Goal: Communication & Community: Participate in discussion

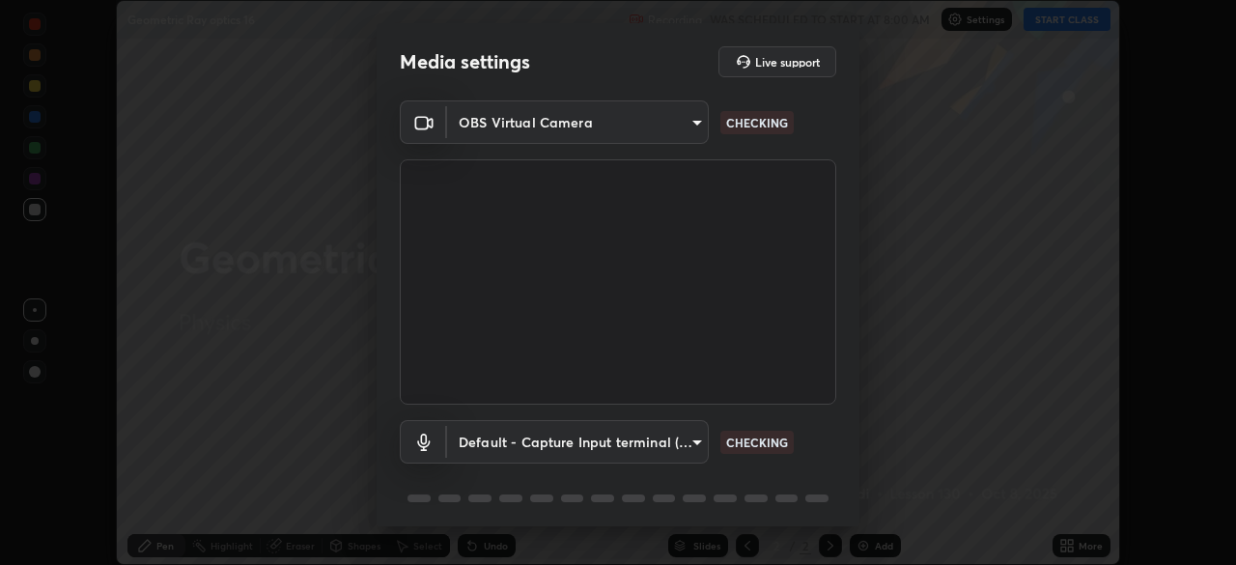
scroll to position [69, 0]
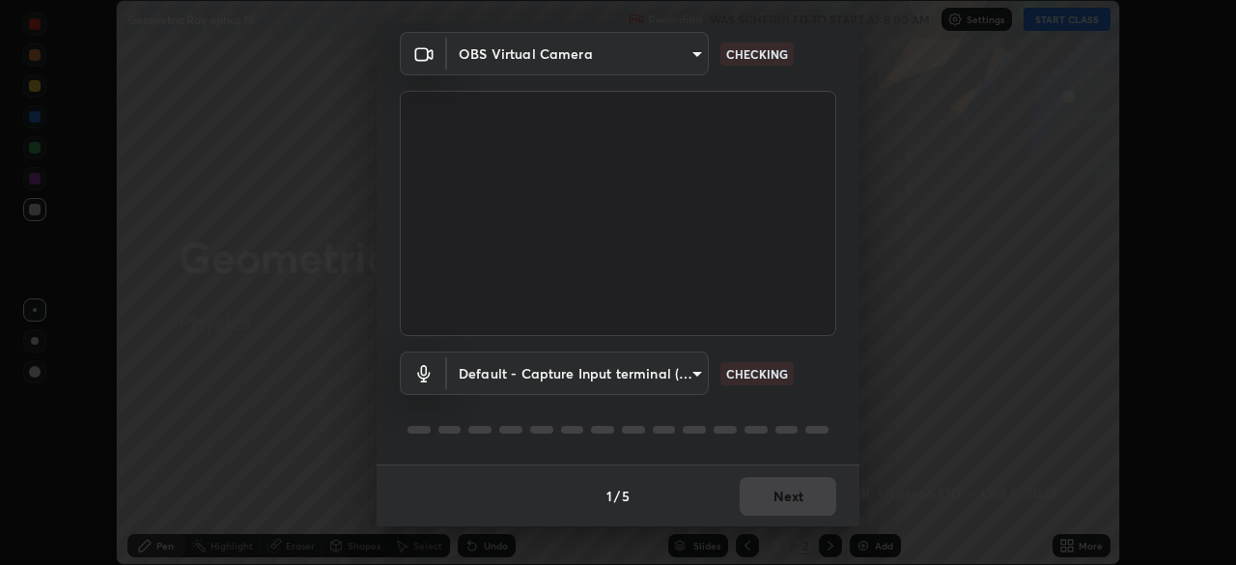
click at [690, 372] on body "Erase all Geometric Ray optics 16 Recording WAS SCHEDULED TO START AT 8:00 AM S…" at bounding box center [618, 282] width 1236 height 565
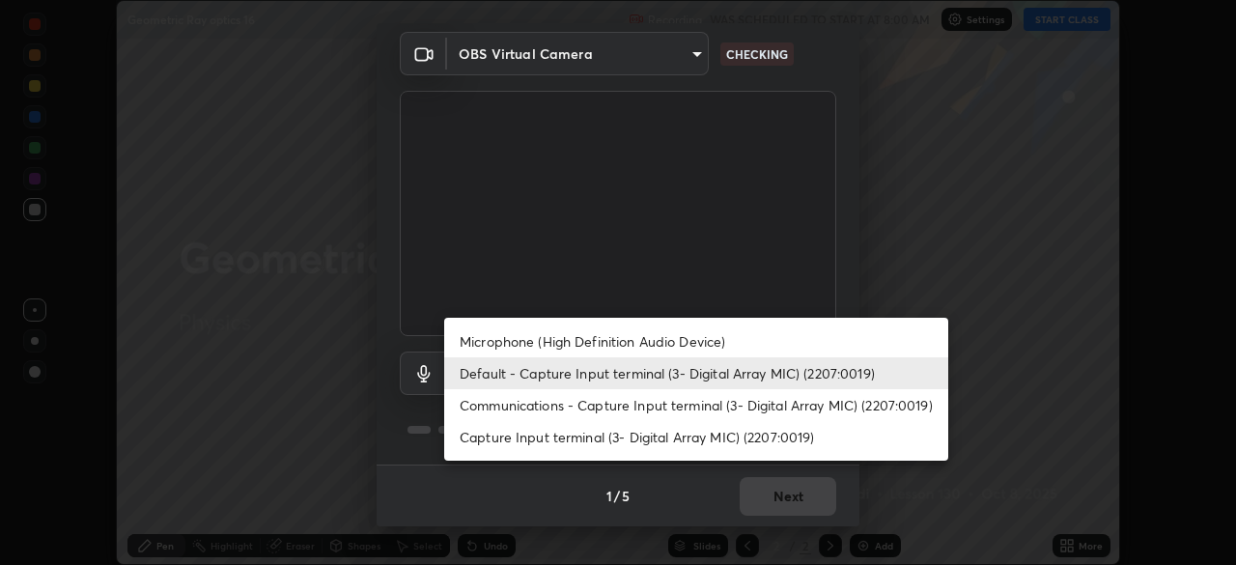
click at [571, 347] on li "Microphone (High Definition Audio Device)" at bounding box center [696, 341] width 504 height 32
type input "3dc2b739b9a9872d95faf776d80a23cbecc9636a74f078af5d0065b4f7b8c1a5"
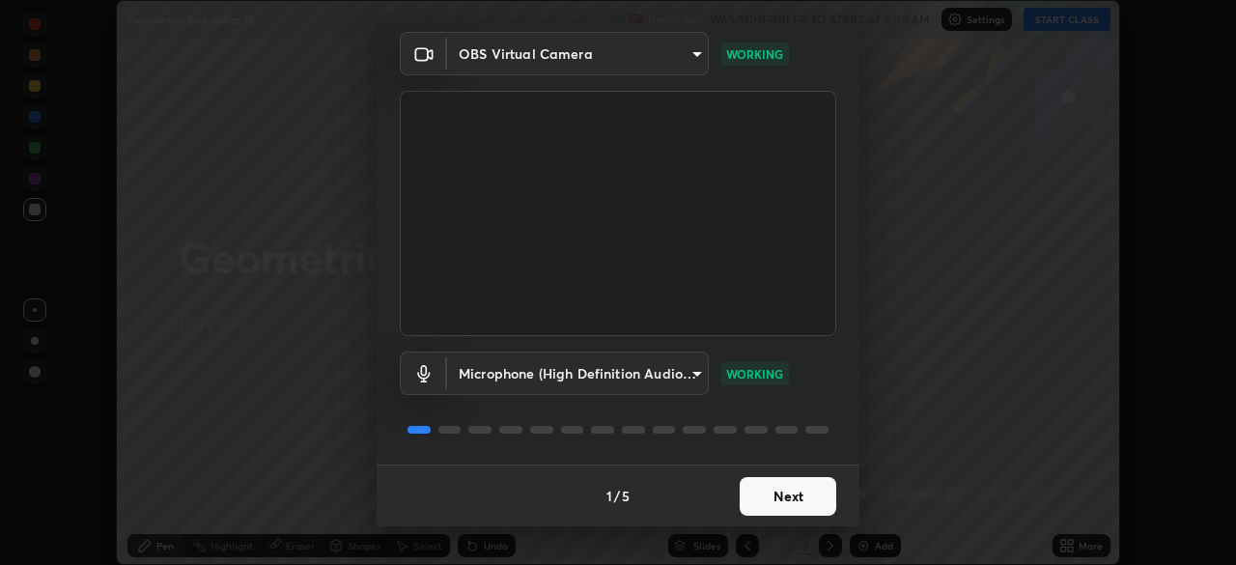
click at [766, 503] on button "Next" at bounding box center [787, 496] width 97 height 39
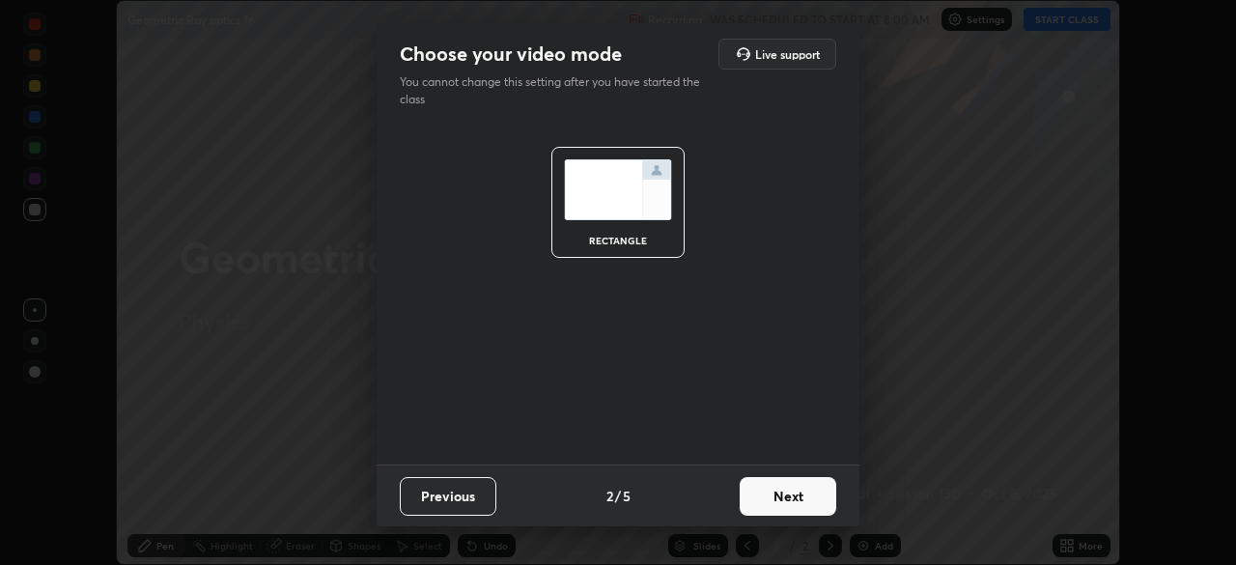
click at [766, 503] on button "Next" at bounding box center [787, 496] width 97 height 39
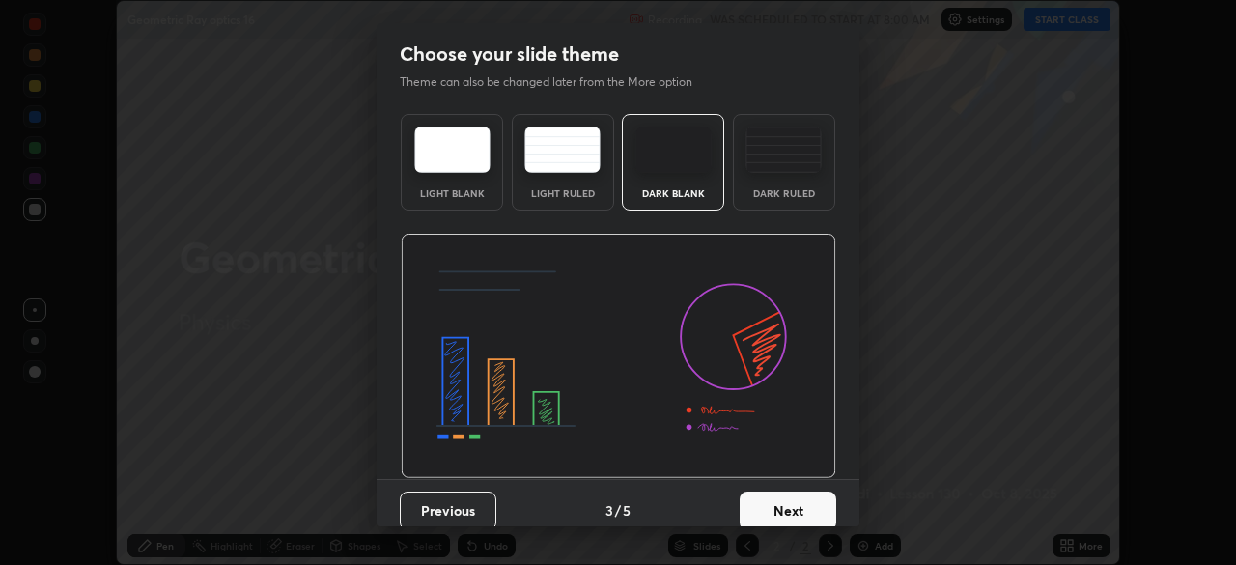
click at [766, 503] on button "Next" at bounding box center [787, 510] width 97 height 39
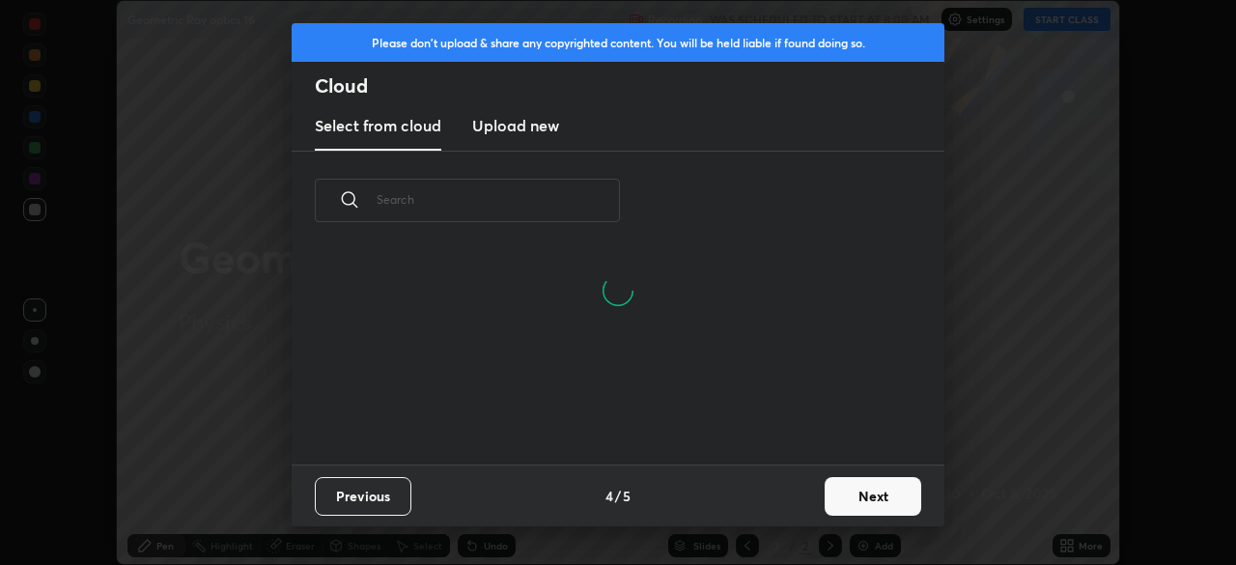
click at [872, 497] on button "Next" at bounding box center [872, 496] width 97 height 39
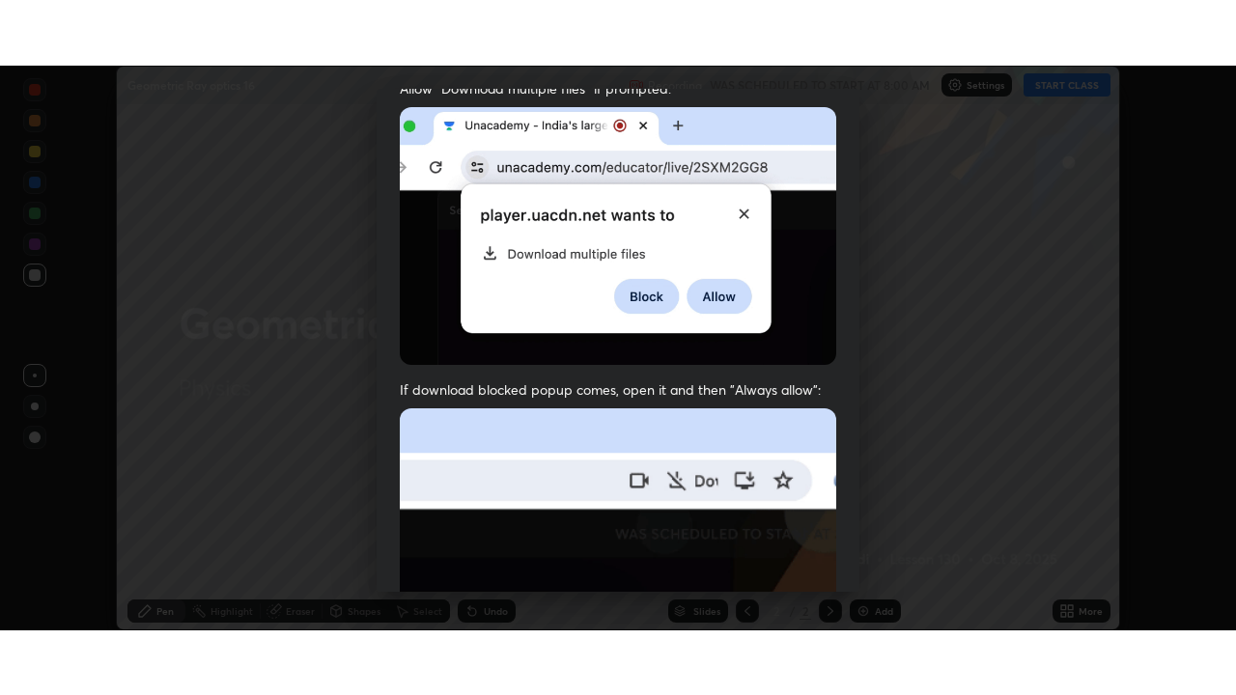
scroll to position [462, 0]
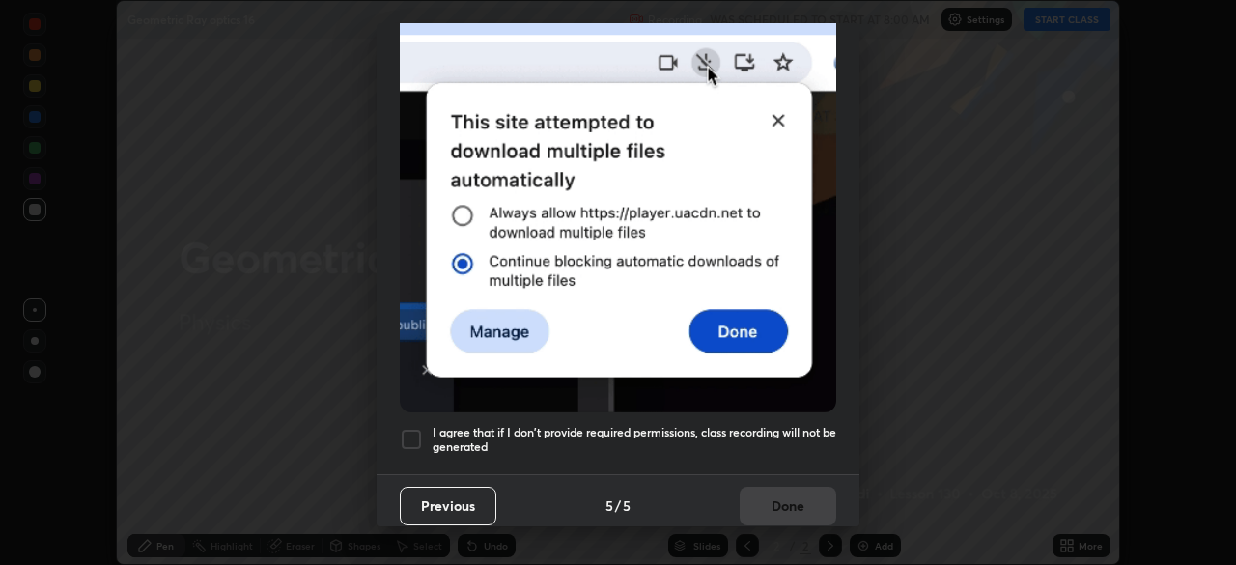
click at [410, 428] on div at bounding box center [411, 439] width 23 height 23
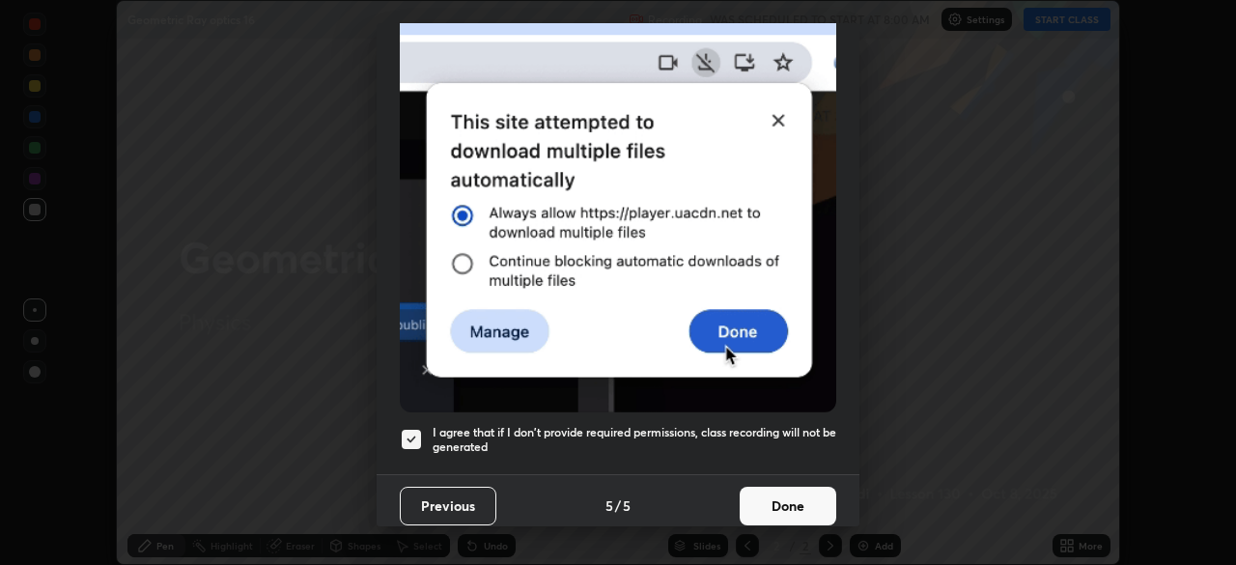
click at [783, 510] on button "Done" at bounding box center [787, 505] width 97 height 39
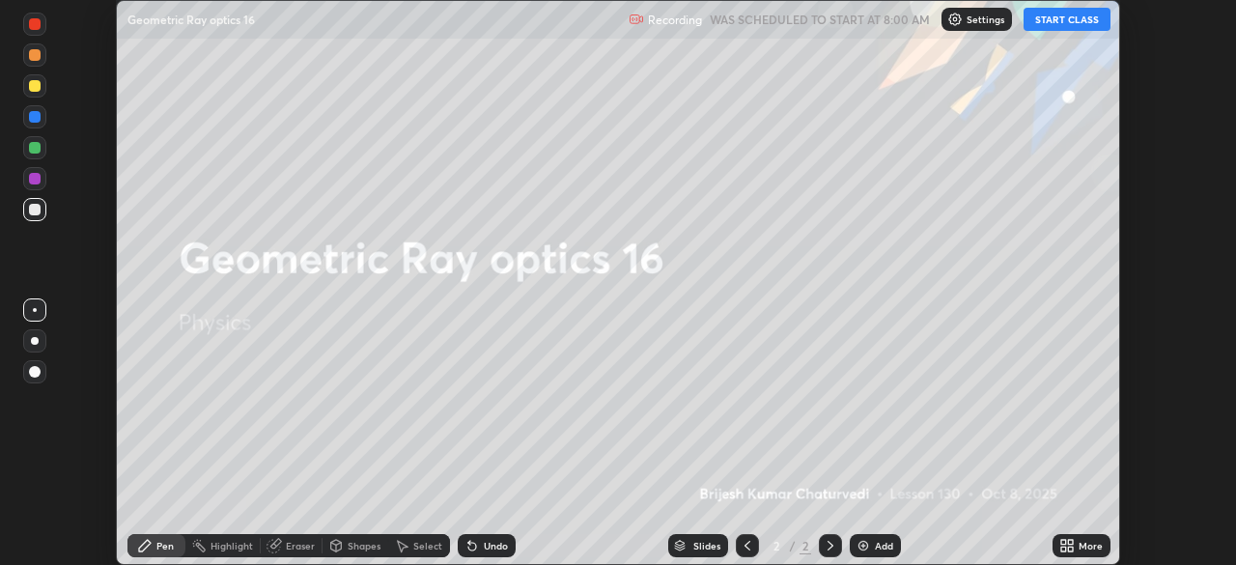
click at [1060, 28] on button "START CLASS" at bounding box center [1066, 19] width 87 height 23
click at [1063, 548] on icon at bounding box center [1063, 548] width 5 height 5
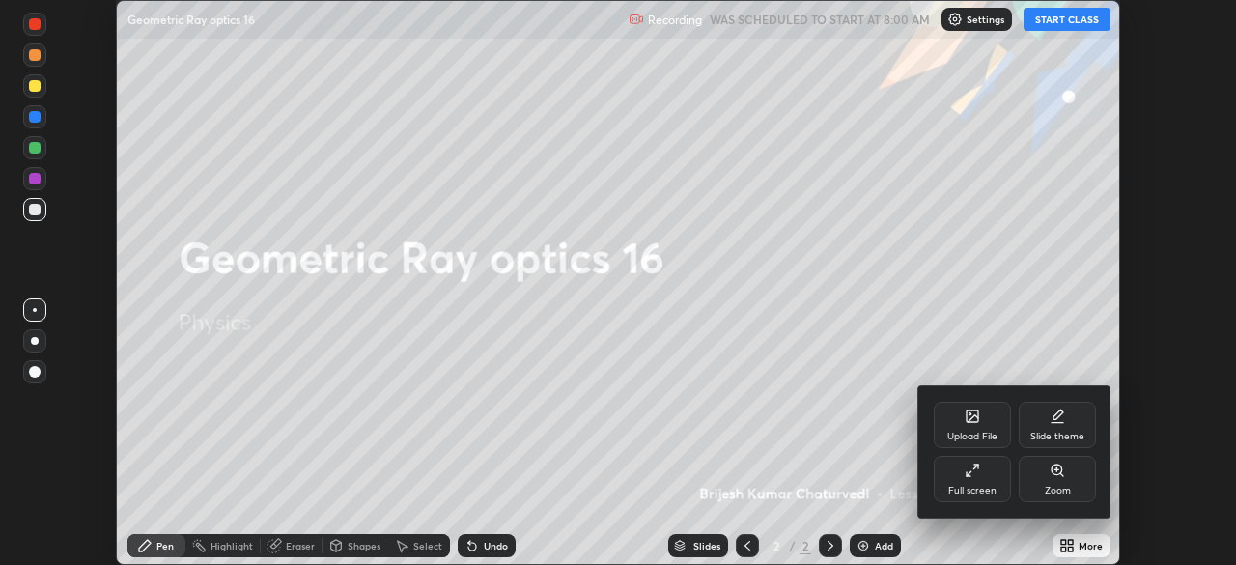
click at [972, 482] on div "Full screen" at bounding box center [971, 479] width 77 height 46
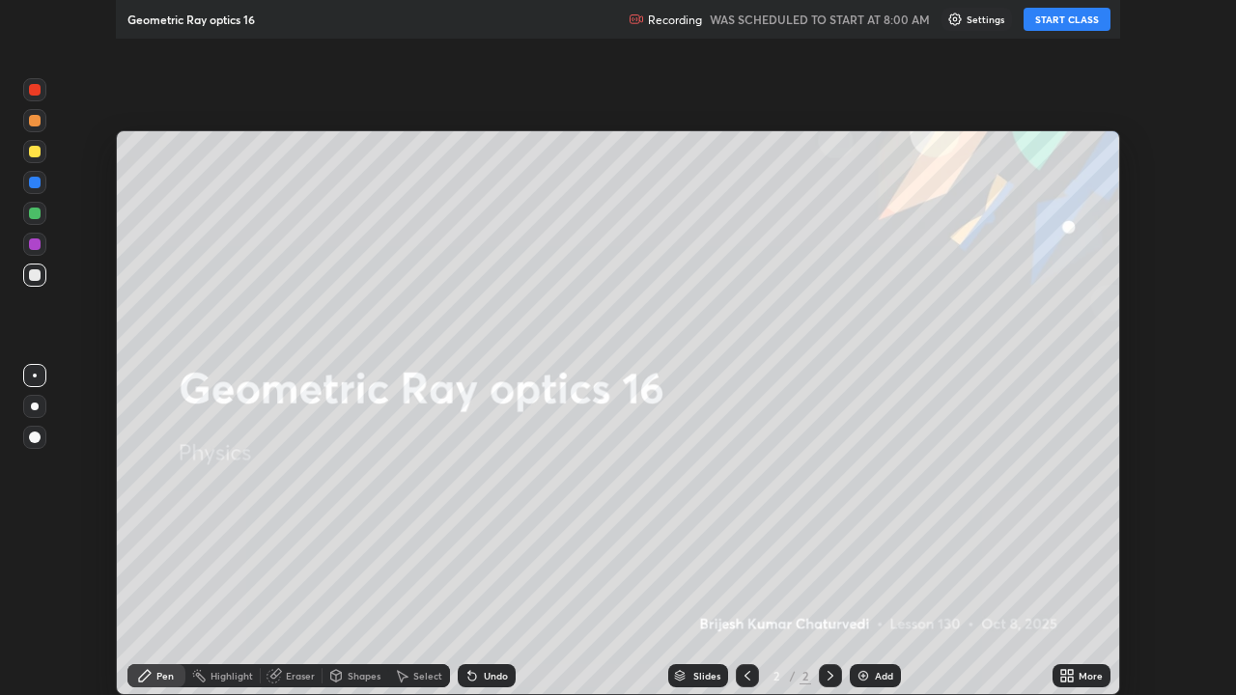
scroll to position [695, 1236]
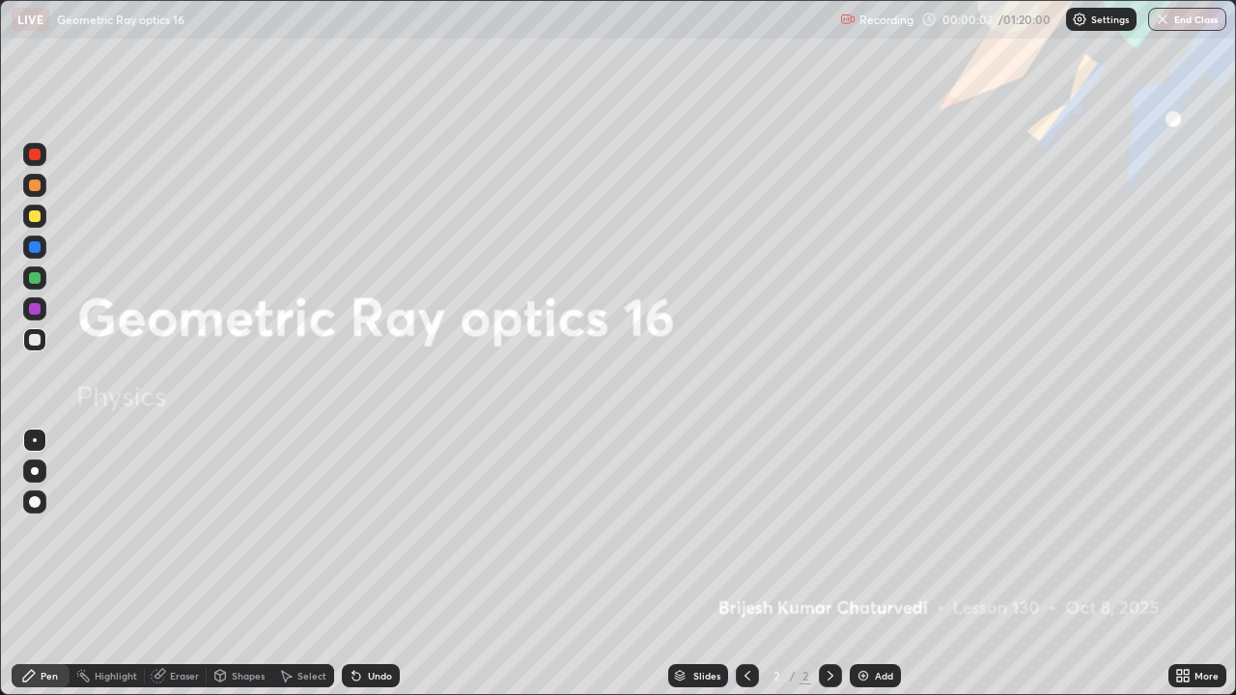
click at [865, 564] on img at bounding box center [862, 675] width 15 height 15
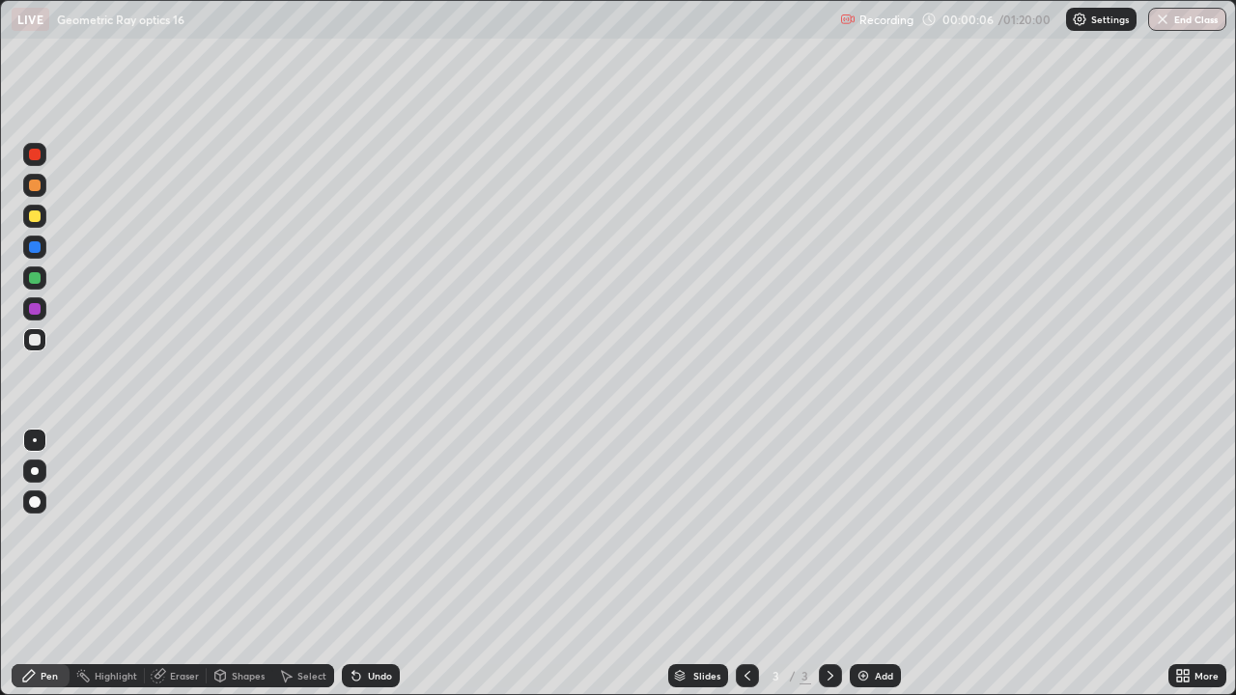
click at [35, 186] on div at bounding box center [35, 186] width 12 height 12
click at [32, 219] on div at bounding box center [35, 216] width 12 height 12
click at [34, 336] on div at bounding box center [35, 340] width 12 height 12
click at [36, 250] on div at bounding box center [35, 247] width 12 height 12
click at [34, 338] on div at bounding box center [35, 340] width 12 height 12
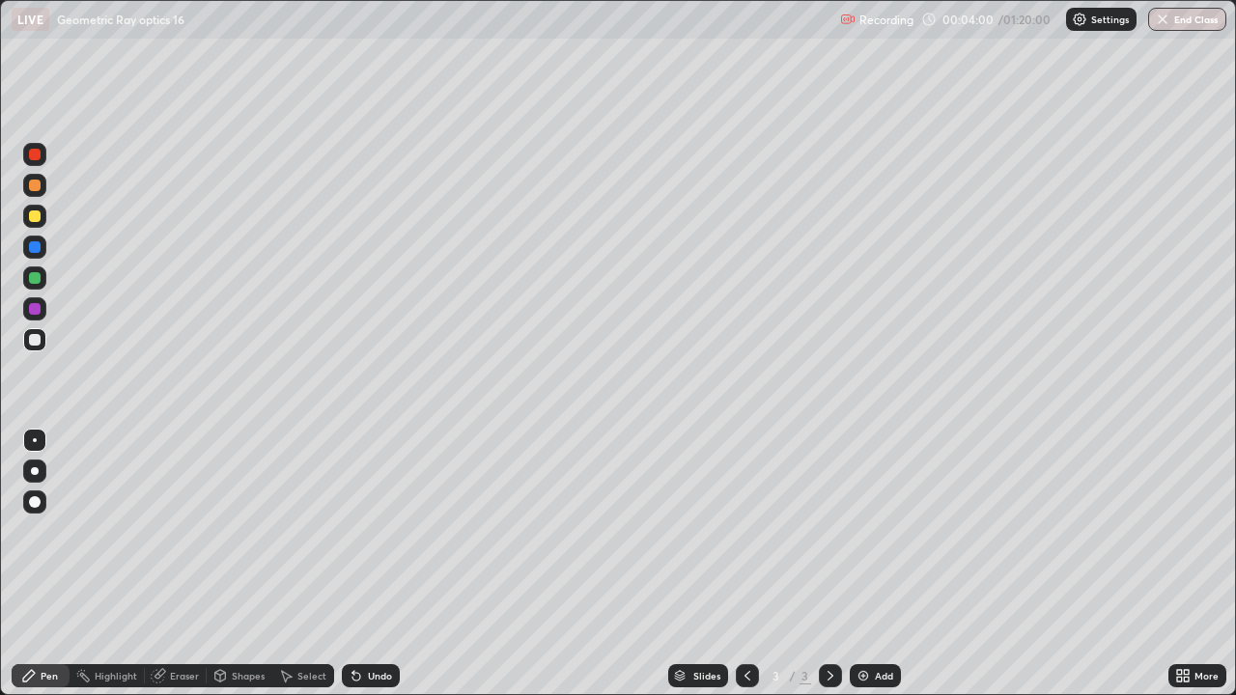
click at [375, 564] on div "Undo" at bounding box center [371, 675] width 58 height 23
click at [826, 564] on icon at bounding box center [829, 675] width 15 height 15
click at [857, 564] on img at bounding box center [862, 675] width 15 height 15
click at [40, 215] on div at bounding box center [35, 216] width 12 height 12
click at [38, 279] on div at bounding box center [35, 278] width 12 height 12
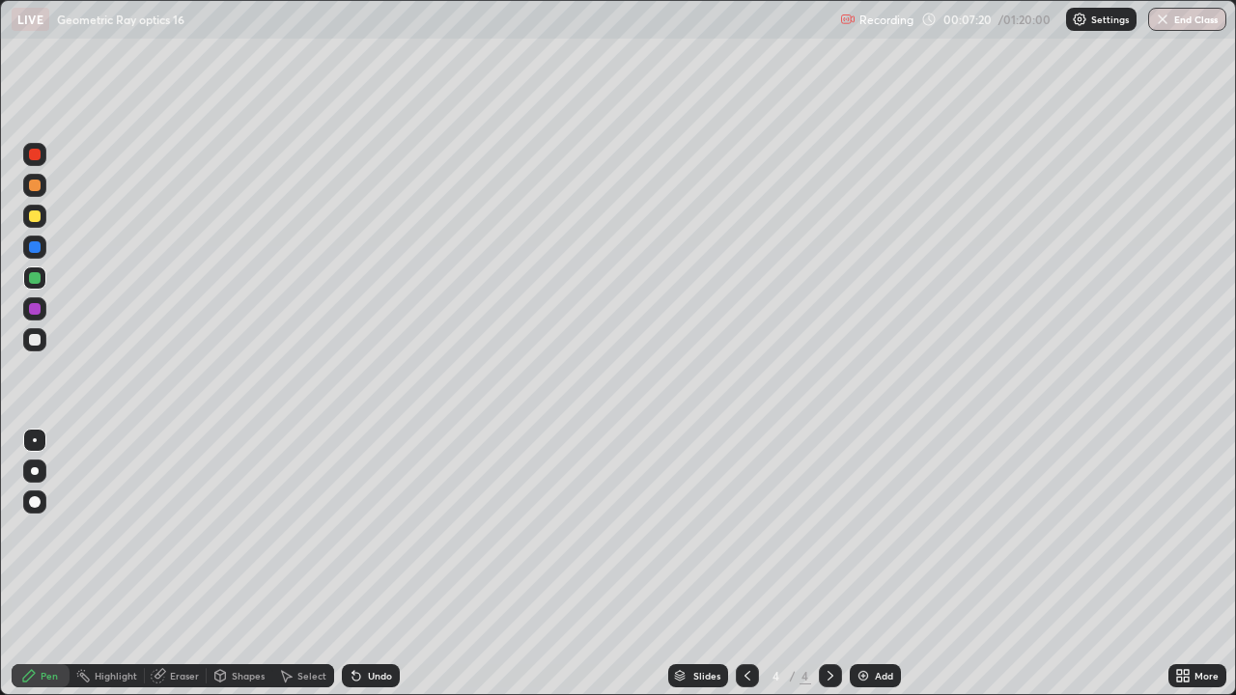
click at [34, 340] on div at bounding box center [35, 340] width 12 height 12
click at [374, 564] on div "Undo" at bounding box center [380, 676] width 24 height 10
click at [859, 564] on img at bounding box center [862, 675] width 15 height 15
click at [36, 219] on div at bounding box center [35, 216] width 12 height 12
click at [30, 182] on div at bounding box center [35, 186] width 12 height 12
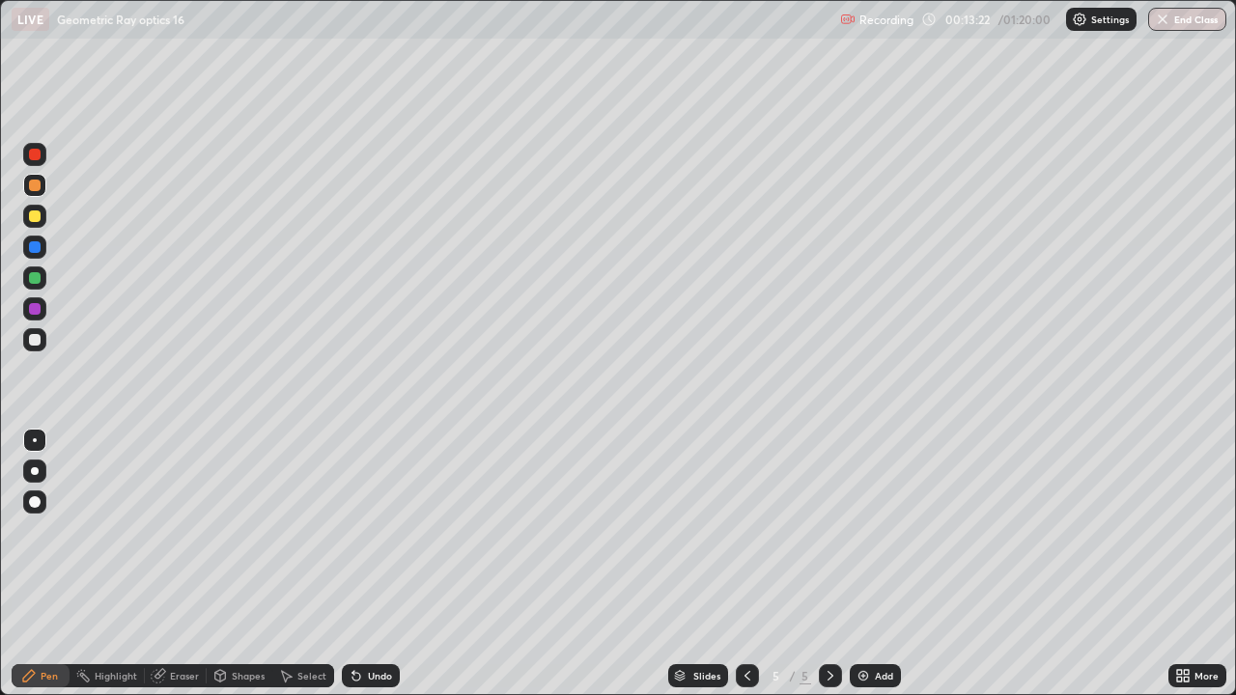
click at [375, 564] on div "Undo" at bounding box center [380, 676] width 24 height 10
click at [378, 564] on div "Undo" at bounding box center [380, 676] width 24 height 10
click at [370, 564] on div "Undo" at bounding box center [380, 676] width 24 height 10
click at [367, 564] on div "Undo" at bounding box center [371, 675] width 58 height 23
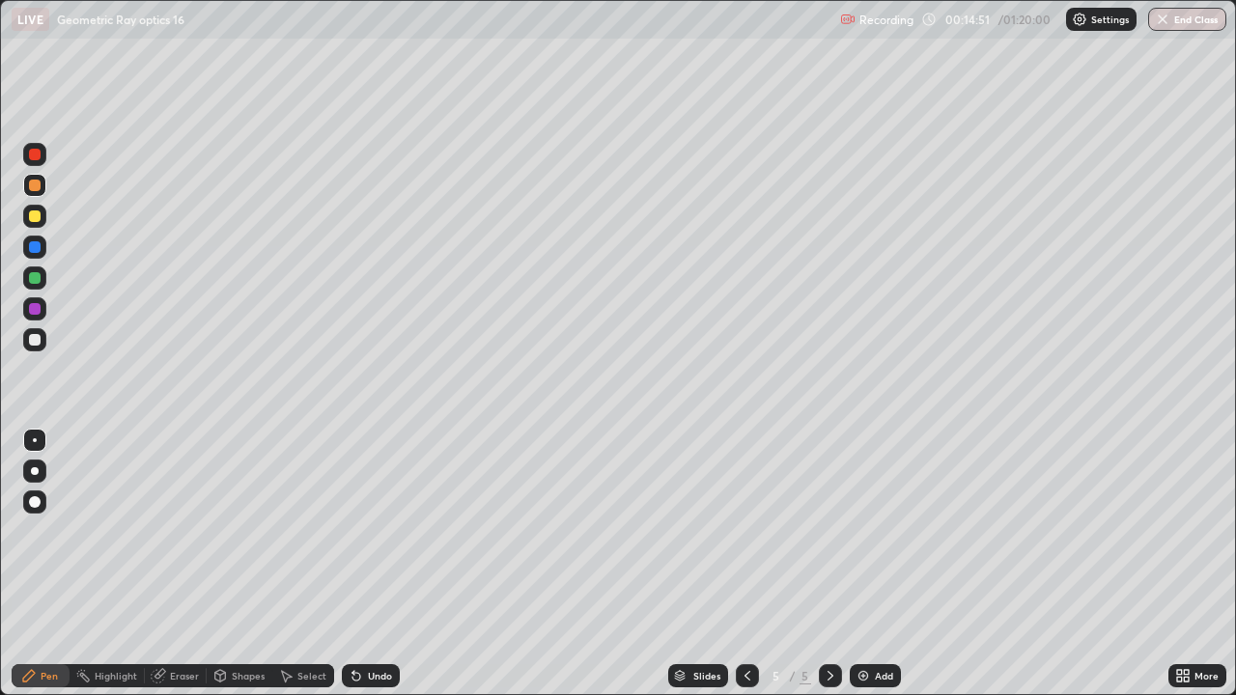
click at [367, 564] on div "Undo" at bounding box center [371, 675] width 58 height 23
click at [376, 564] on div "Undo" at bounding box center [371, 675] width 58 height 23
click at [378, 564] on div "Undo" at bounding box center [371, 675] width 58 height 23
click at [379, 564] on div "Undo" at bounding box center [367, 675] width 66 height 39
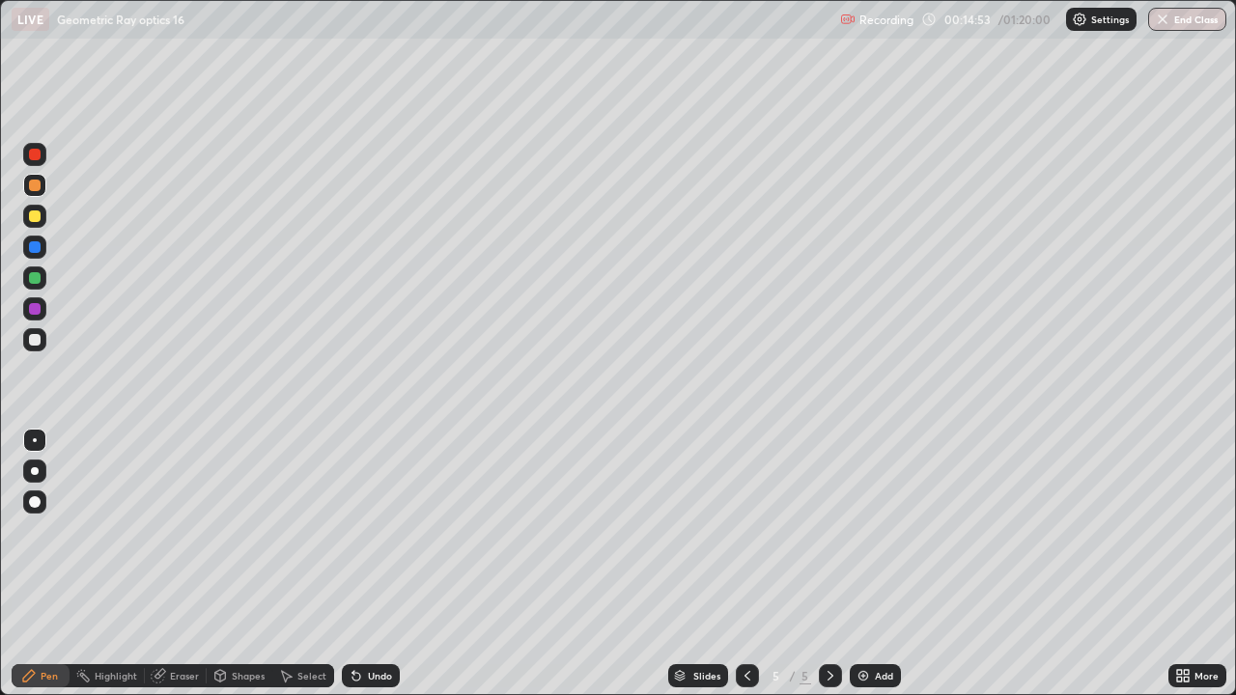
click at [385, 564] on div "Undo" at bounding box center [371, 675] width 58 height 23
click at [25, 342] on div at bounding box center [34, 339] width 23 height 23
click at [369, 564] on div "Undo" at bounding box center [371, 675] width 58 height 23
click at [364, 564] on div "Undo" at bounding box center [371, 675] width 58 height 23
click at [181, 564] on div "Eraser" at bounding box center [184, 676] width 29 height 10
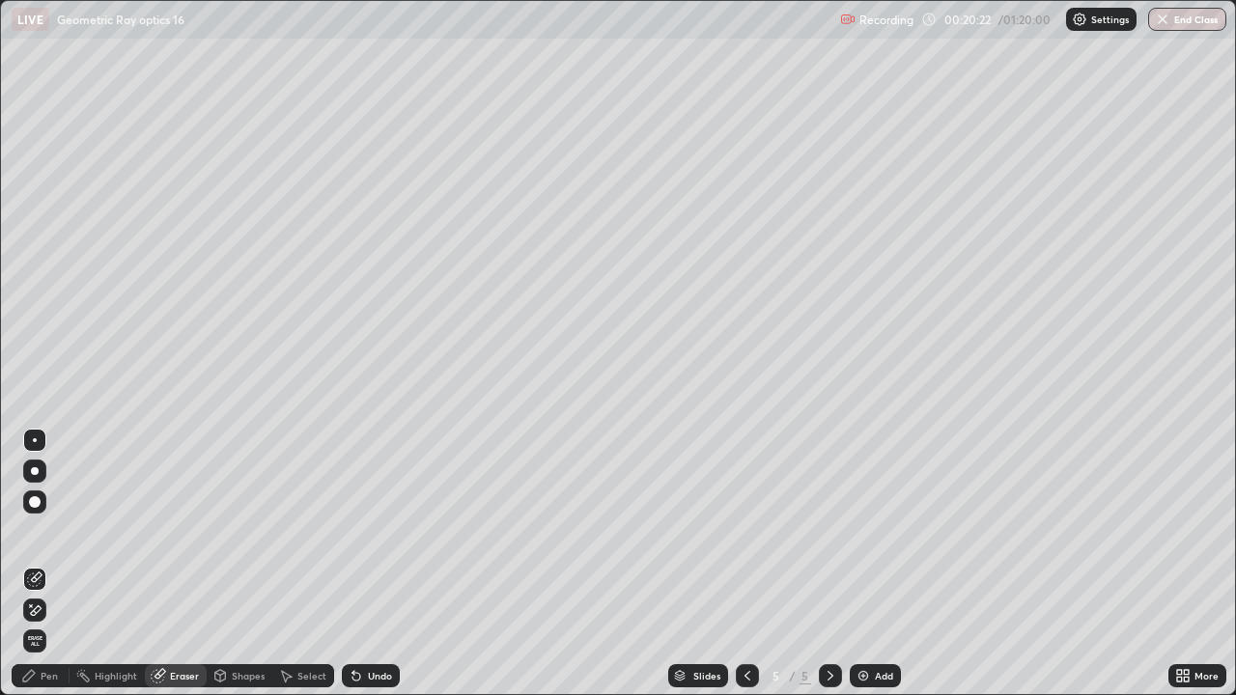
click at [45, 564] on div "Pen" at bounding box center [49, 676] width 17 height 10
